Goal: Find specific page/section: Find specific page/section

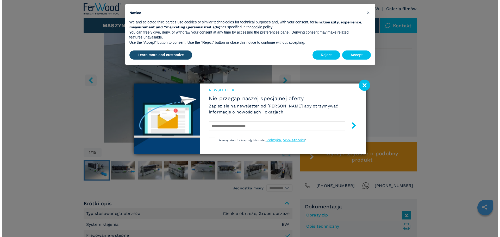
scroll to position [182, 0]
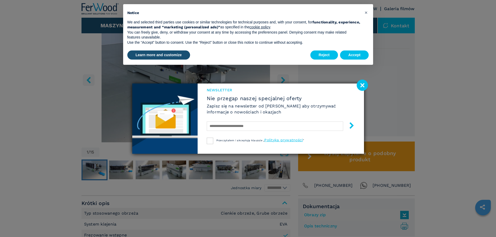
click at [362, 84] on image at bounding box center [361, 85] width 11 height 11
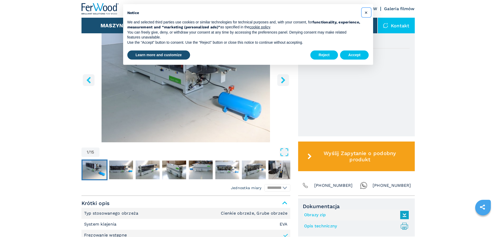
click at [366, 12] on span "×" at bounding box center [365, 12] width 3 height 6
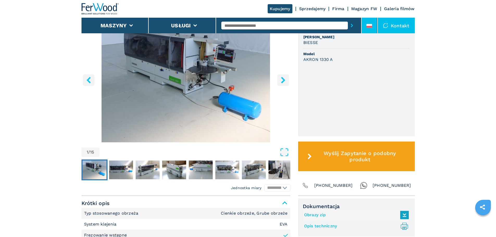
click at [370, 26] on icon at bounding box center [369, 27] width 6 height 2
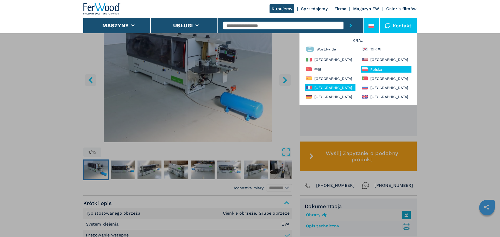
click at [327, 86] on div "[GEOGRAPHIC_DATA]" at bounding box center [329, 87] width 51 height 7
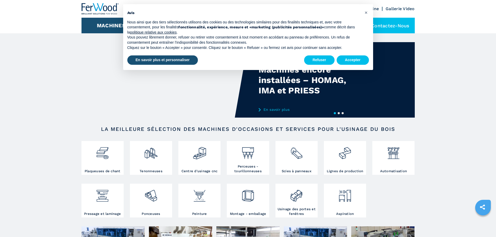
click at [312, 58] on button "Refuser" at bounding box center [319, 59] width 30 height 9
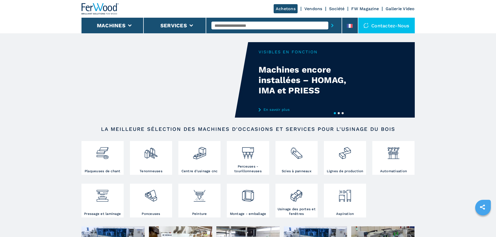
click at [244, 25] on input "text" at bounding box center [269, 26] width 117 height 8
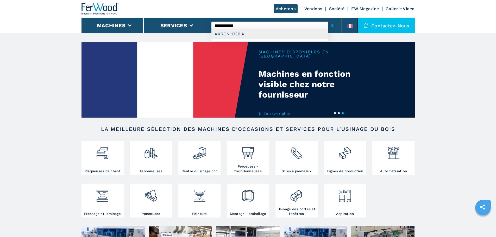
click at [232, 35] on div "AKRON 1330 A" at bounding box center [269, 33] width 117 height 9
type input "**********"
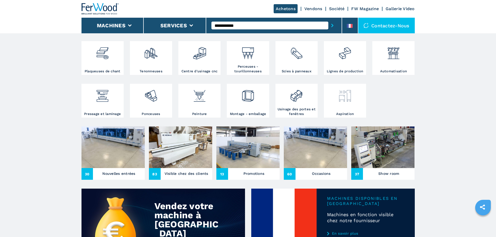
scroll to position [102, 0]
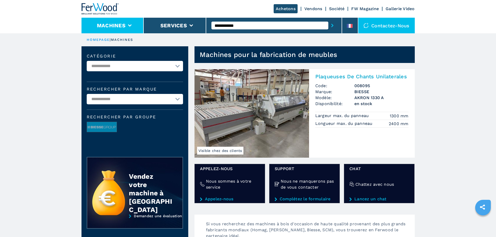
click at [131, 23] on li "Machines" at bounding box center [112, 26] width 62 height 16
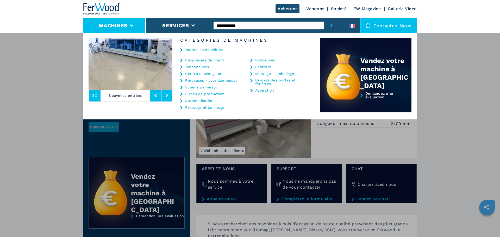
click at [201, 61] on link "Plaqueuses de chant" at bounding box center [204, 60] width 39 height 4
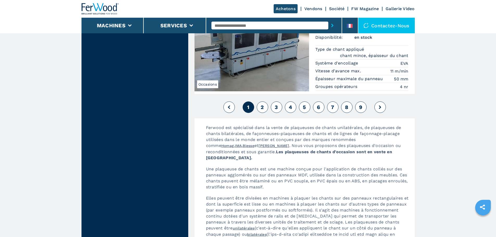
scroll to position [1379, 0]
click at [265, 106] on button "2" at bounding box center [262, 106] width 11 height 11
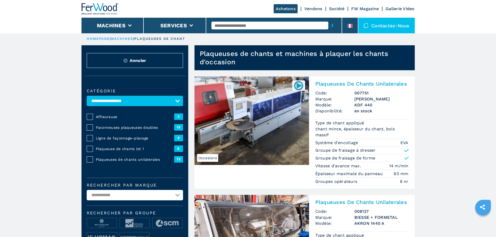
scroll to position [0, 0]
